Goal: Find specific page/section: Find specific page/section

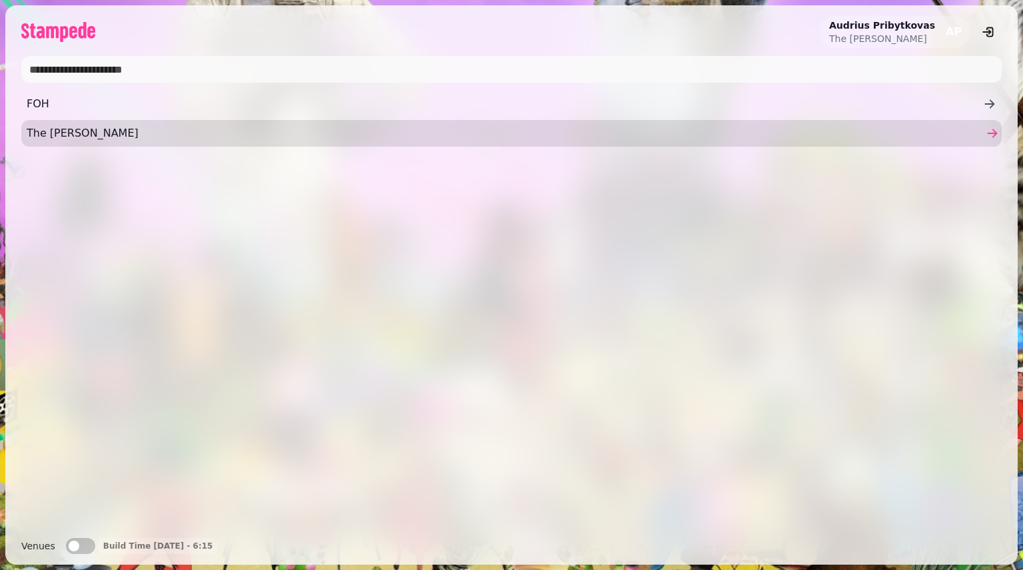
click at [127, 139] on span "The [PERSON_NAME]" at bounding box center [505, 133] width 957 height 16
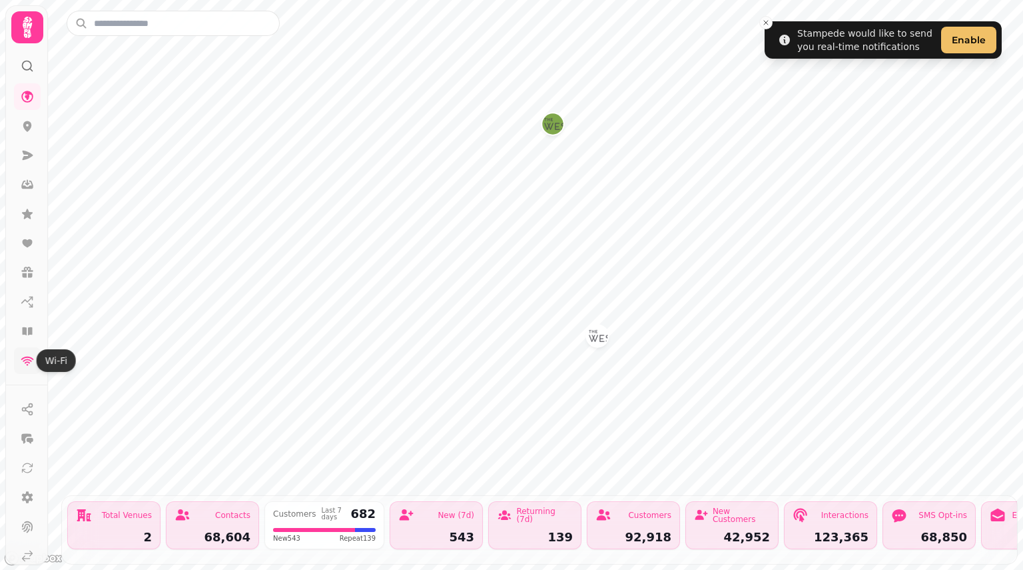
click at [28, 361] on icon at bounding box center [27, 360] width 13 height 9
